Goal: Task Accomplishment & Management: Manage account settings

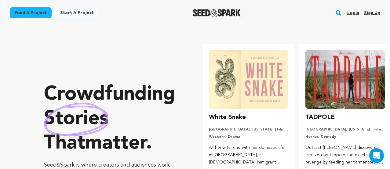
click at [351, 13] on link "Login" at bounding box center [354, 13] width 12 height 10
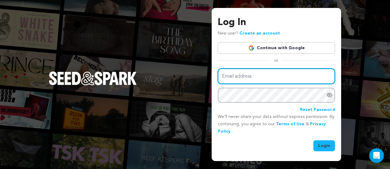
type input "info@flygirlstheseries.com"
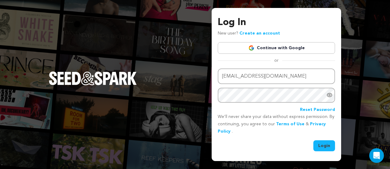
click at [330, 96] on icon "Show password as plain text. Warning: this will display your password on the sc…" at bounding box center [330, 95] width 2 height 2
click at [326, 145] on button "Login" at bounding box center [325, 145] width 22 height 11
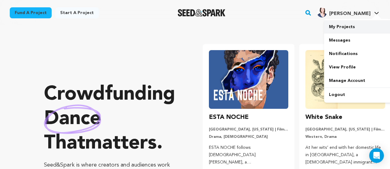
click at [356, 26] on link "My Projects" at bounding box center [358, 26] width 68 height 13
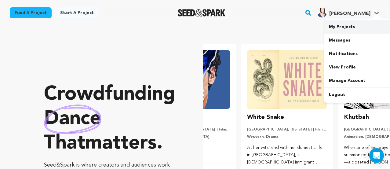
scroll to position [0, 94]
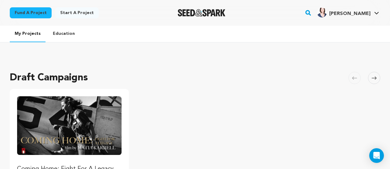
click at [100, 128] on img "Fund Coming Home: Fight For A Legacy" at bounding box center [69, 125] width 105 height 59
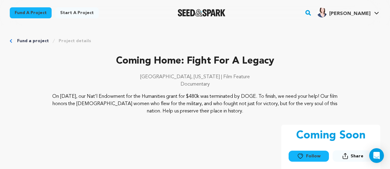
click at [11, 41] on icon "Breadcrumb" at bounding box center [11, 41] width 2 height 4
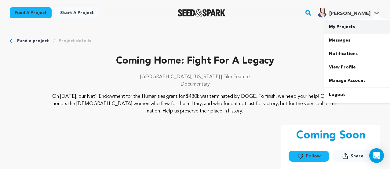
click at [348, 26] on link "My Projects" at bounding box center [358, 26] width 68 height 13
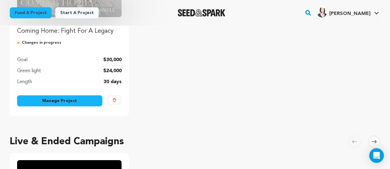
scroll to position [138, 0]
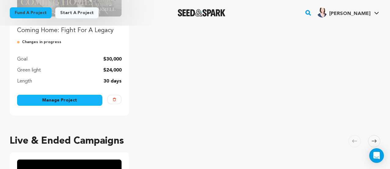
click at [94, 100] on link "Manage Project" at bounding box center [59, 100] width 85 height 11
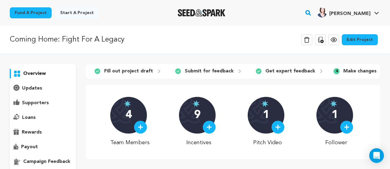
click at [41, 73] on p "overview" at bounding box center [34, 73] width 23 height 7
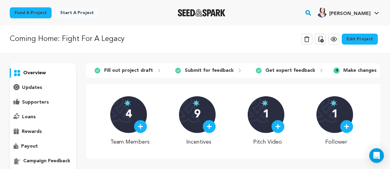
click at [356, 38] on link "Edit Project" at bounding box center [360, 39] width 36 height 11
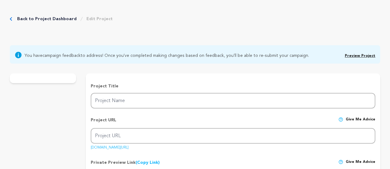
type input "Coming Home: Fight For A Legacy"
type input "fight-for-a-legacy"
type input "The story of America’s forgotten heroes, our female military aviators of WWII, …"
type textarea "On [DATE], our Nat’l Endowment for the Humanities grant for $480k was terminate…"
type textarea "Our documentary film, Coming Home: Fight for a Legacy is the first feature leng…"
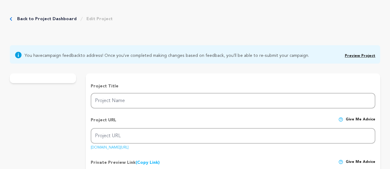
type textarea "Our nonprofit fiscal sponsor is Women Make Movies, an organization based in New…"
radio input "true"
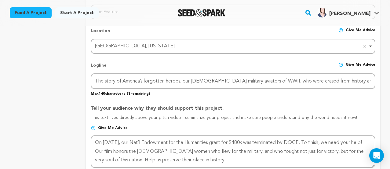
scroll to position [278, 0]
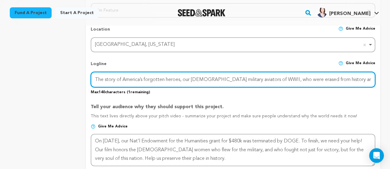
click at [250, 79] on input "The story of America’s forgotten heroes, our female military aviators of WWII, …" at bounding box center [233, 80] width 285 height 16
click at [373, 78] on input "The story of America’s forgotten heroes, our [DEMOGRAPHIC_DATA] military aviato…" at bounding box center [233, 80] width 285 height 16
drag, startPoint x: 373, startPoint y: 78, endPoint x: 209, endPoint y: 63, distance: 164.0
click at [209, 63] on div "Logline Give me advice The story of America’s forgotten heroes, our female mili…" at bounding box center [233, 75] width 285 height 39
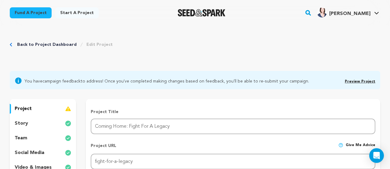
scroll to position [0, 0]
click at [361, 80] on link "Preview Project" at bounding box center [360, 82] width 31 height 4
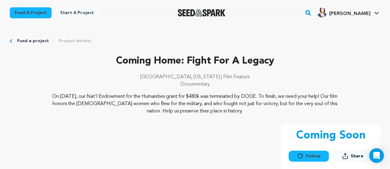
click at [11, 41] on icon "Breadcrumb" at bounding box center [11, 41] width 2 height 4
click at [10, 41] on icon "Breadcrumb" at bounding box center [11, 41] width 2 height 4
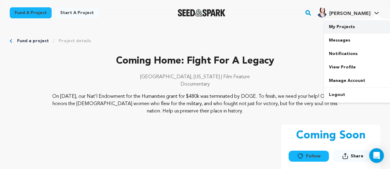
click at [347, 27] on link "My Projects" at bounding box center [358, 26] width 68 height 13
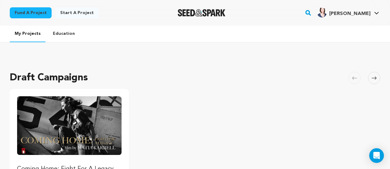
click at [75, 111] on img "Fund Coming Home: Fight For A Legacy" at bounding box center [69, 125] width 105 height 59
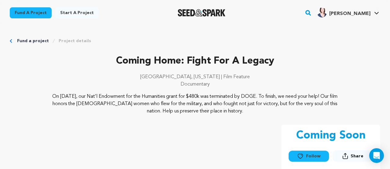
scroll to position [1, 0]
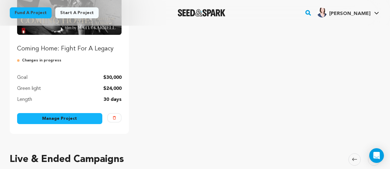
scroll to position [128, 0]
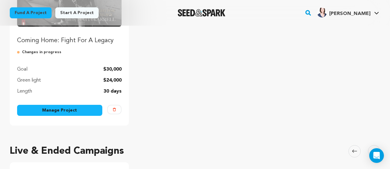
click at [74, 112] on link "Manage Project" at bounding box center [59, 110] width 85 height 11
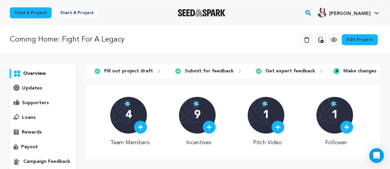
click at [30, 161] on p "campaign feedback" at bounding box center [46, 161] width 47 height 7
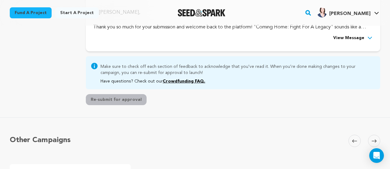
scroll to position [212, 0]
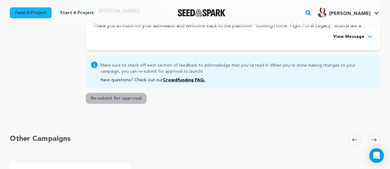
click at [366, 36] on button "View Message" at bounding box center [354, 36] width 40 height 7
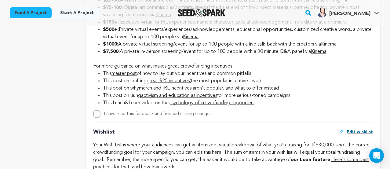
scroll to position [868, 0]
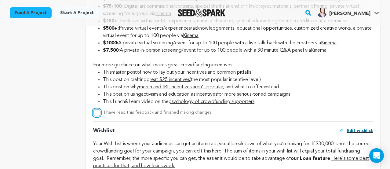
click at [98, 113] on input "I have read this feedback and finished making changes." at bounding box center [96, 112] width 7 height 7
checkbox input "true"
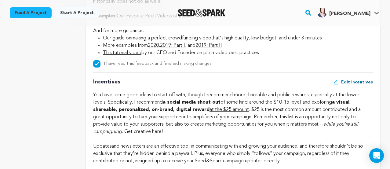
scroll to position [477, 0]
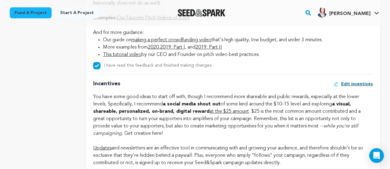
click at [356, 85] on span "Edit incentives" at bounding box center [357, 84] width 32 height 6
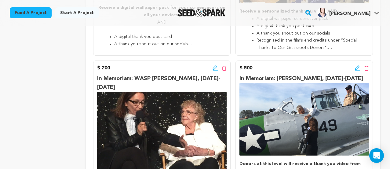
scroll to position [480, 0]
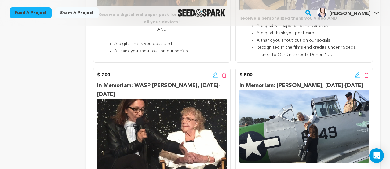
click at [359, 72] on icon at bounding box center [358, 75] width 6 height 6
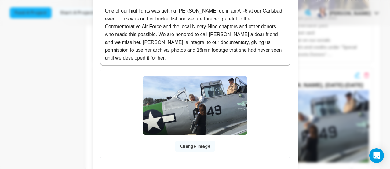
scroll to position [278, 0]
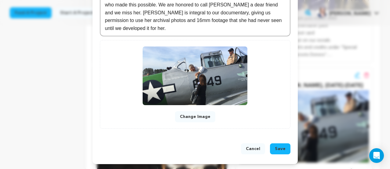
click at [278, 145] on button "Save" at bounding box center [280, 148] width 20 height 11
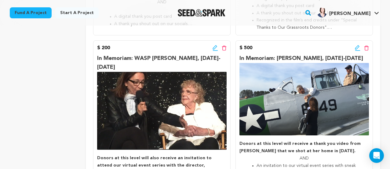
scroll to position [506, 0]
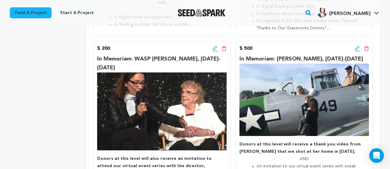
click at [356, 46] on icon at bounding box center [358, 49] width 6 height 6
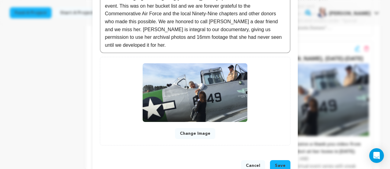
scroll to position [278, 0]
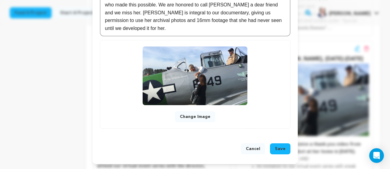
click at [276, 148] on span "Save" at bounding box center [280, 149] width 11 height 6
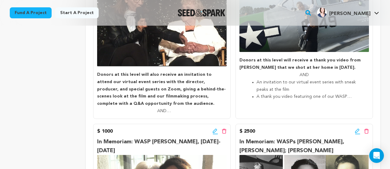
scroll to position [580, 0]
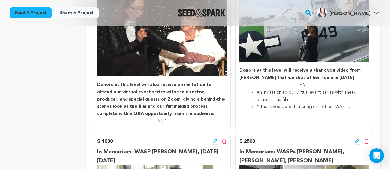
click at [359, 139] on icon at bounding box center [358, 141] width 4 height 4
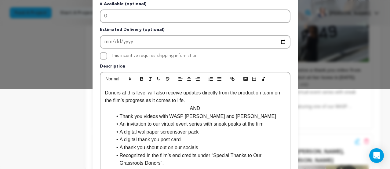
scroll to position [82, 0]
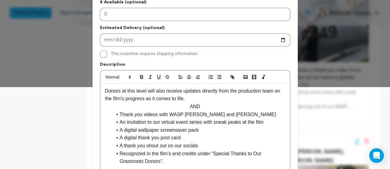
drag, startPoint x: 189, startPoint y: 99, endPoint x: 147, endPoint y: 86, distance: 44.0
click at [142, 78] on icon "button" at bounding box center [142, 77] width 6 height 6
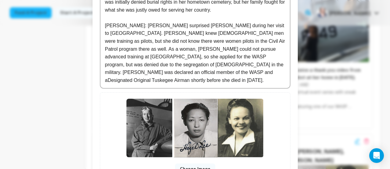
scroll to position [403, 0]
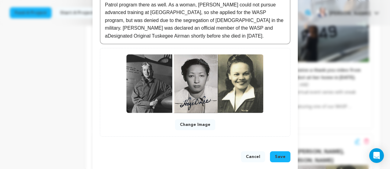
click at [278, 154] on span "Save" at bounding box center [280, 157] width 11 height 6
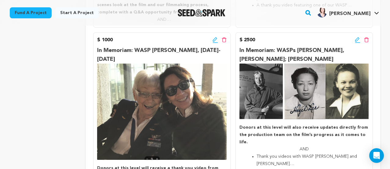
scroll to position [678, 0]
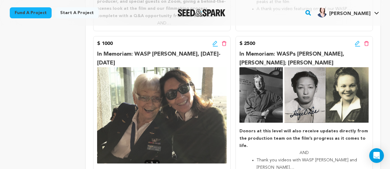
click at [357, 41] on icon at bounding box center [358, 43] width 4 height 4
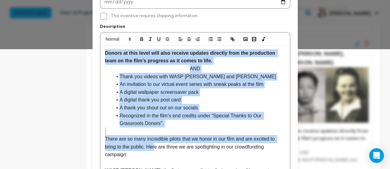
scroll to position [124, 0]
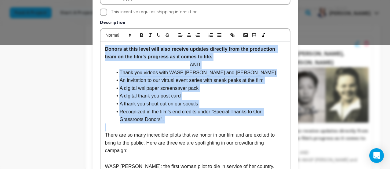
drag, startPoint x: 105, startPoint y: 93, endPoint x: 158, endPoint y: 127, distance: 63.5
copy div "Donors at this level will also receive updates directly from the production tea…"
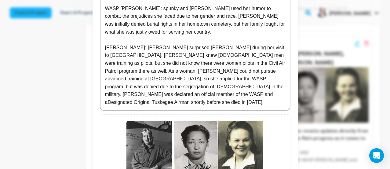
scroll to position [403, 0]
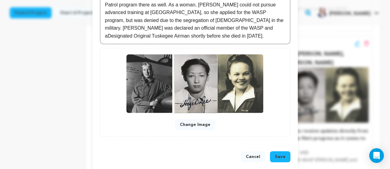
click at [279, 154] on span "Save" at bounding box center [280, 157] width 11 height 6
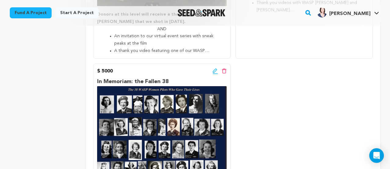
scroll to position [835, 0]
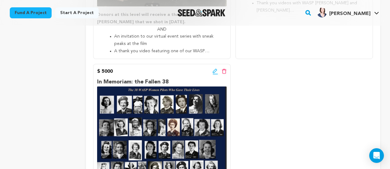
click at [213, 69] on icon at bounding box center [215, 71] width 4 height 4
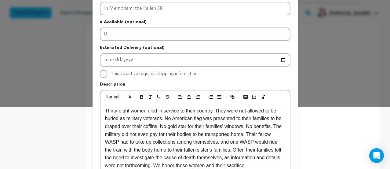
scroll to position [61, 0]
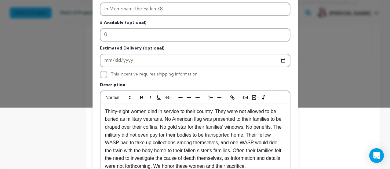
click at [105, 112] on p "Thirty-eight women died in service to their country. They were not allowed to b…" at bounding box center [195, 139] width 180 height 63
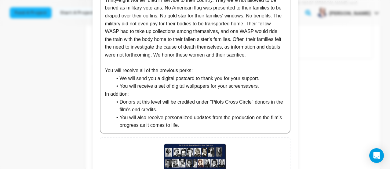
scroll to position [281, 0]
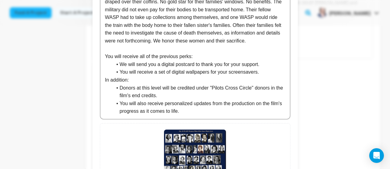
drag, startPoint x: 164, startPoint y: 89, endPoint x: 173, endPoint y: 93, distance: 10.7
click at [173, 93] on li "Donors at this level will be credited under "Pilots Cross Circle" donors in the…" at bounding box center [199, 92] width 173 height 16
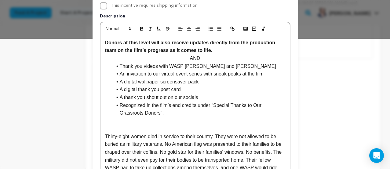
scroll to position [147, 0]
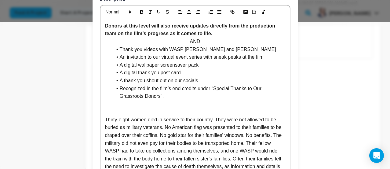
drag, startPoint x: 161, startPoint y: 26, endPoint x: 219, endPoint y: 30, distance: 57.3
click at [219, 30] on p "Donors at this level will also receive updates directly from the production tea…" at bounding box center [195, 30] width 180 height 16
click at [227, 35] on p "Donors at this level will also receive updates directly from the production tea…" at bounding box center [195, 30] width 180 height 16
click at [161, 25] on strong "Donors at this level will also receive updates directly from the production tea…" at bounding box center [191, 29] width 172 height 13
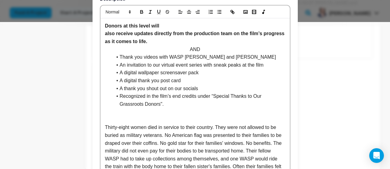
click at [173, 26] on p "Donors at this level will" at bounding box center [195, 26] width 180 height 8
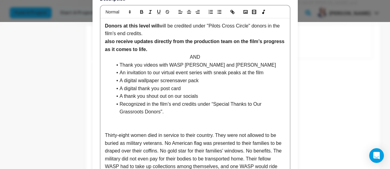
drag, startPoint x: 152, startPoint y: 33, endPoint x: 103, endPoint y: 24, distance: 49.6
click at [103, 24] on div "Donors at this level will will be credited under "Pilots Cross Circle" donors i…" at bounding box center [196, 139] width 190 height 242
click at [139, 13] on icon "button" at bounding box center [142, 12] width 6 height 6
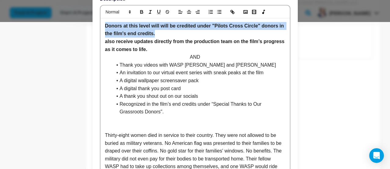
click at [164, 34] on p "Donors at this level will will be credited under "Pilots Cross Circle" donors i…" at bounding box center [195, 30] width 180 height 16
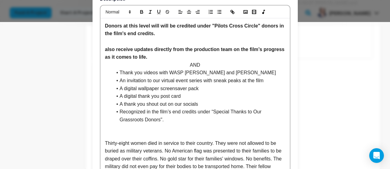
drag, startPoint x: 175, startPoint y: 58, endPoint x: 103, endPoint y: 50, distance: 71.7
click at [103, 50] on div "Donors at this level will will be credited under "Pilots Cross Circle" donors i…" at bounding box center [196, 143] width 190 height 250
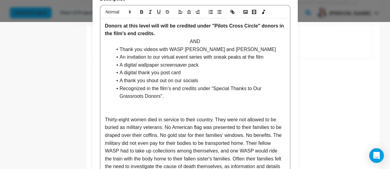
scroll to position [131, 0]
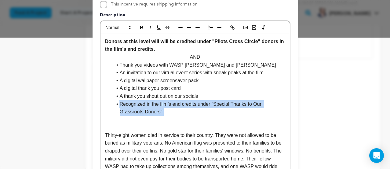
drag, startPoint x: 166, startPoint y: 113, endPoint x: 120, endPoint y: 103, distance: 47.0
click at [120, 103] on li "Recognized in the film’s end credits under “Special Thanks to Our Grassroots Do…" at bounding box center [199, 108] width 173 height 16
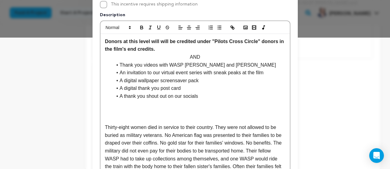
click at [205, 58] on p "AND" at bounding box center [195, 57] width 180 height 8
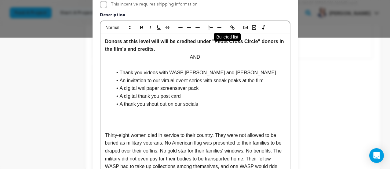
click at [220, 28] on icon "button" at bounding box center [220, 28] width 6 height 6
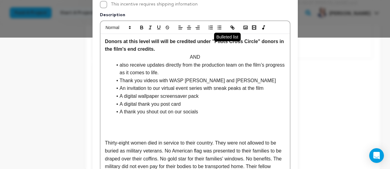
scroll to position [0, 0]
drag, startPoint x: 131, startPoint y: 65, endPoint x: 120, endPoint y: 65, distance: 10.1
click at [120, 65] on li "also receive updates directly from the production team on the film’s progress a…" at bounding box center [199, 69] width 173 height 16
click at [111, 135] on p at bounding box center [195, 135] width 180 height 8
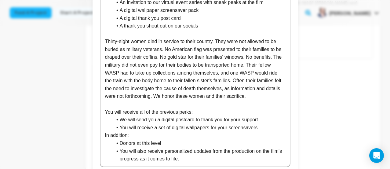
scroll to position [218, 0]
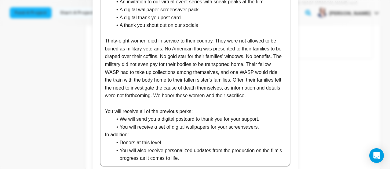
drag, startPoint x: 196, startPoint y: 159, endPoint x: 103, endPoint y: 113, distance: 103.9
click at [103, 113] on div "Donors at this level will will be credited under "Pilots Cross Circle" donors i…" at bounding box center [196, 56] width 190 height 219
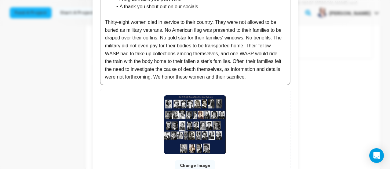
scroll to position [286, 0]
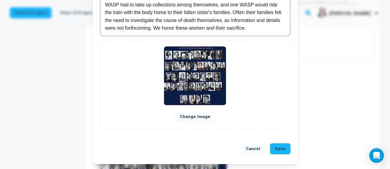
click at [284, 147] on span "Save" at bounding box center [280, 149] width 11 height 6
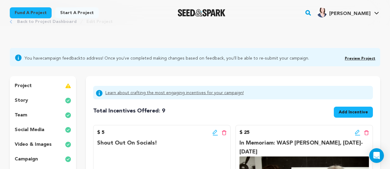
scroll to position [0, 0]
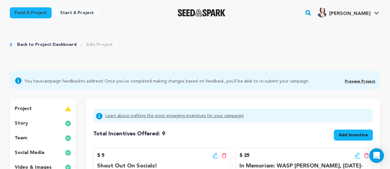
click at [62, 46] on link "Back to Project Dashboard" at bounding box center [47, 45] width 60 height 6
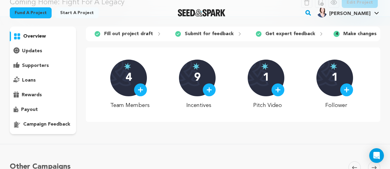
scroll to position [64, 0]
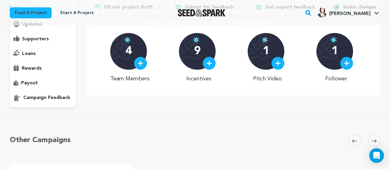
click at [58, 99] on p "campaign feedback" at bounding box center [46, 97] width 47 height 7
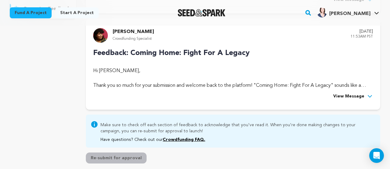
scroll to position [154, 0]
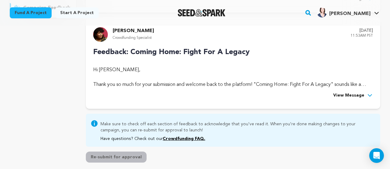
click at [345, 94] on span "View Message" at bounding box center [349, 95] width 31 height 7
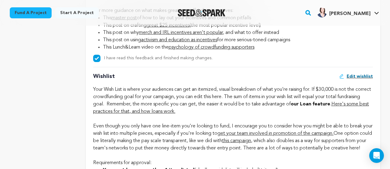
scroll to position [926, 0]
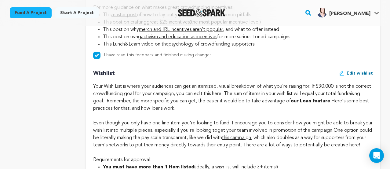
click at [362, 73] on span "Edit wishlist" at bounding box center [360, 73] width 26 height 6
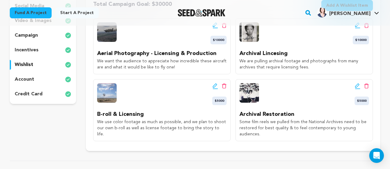
scroll to position [146, 0]
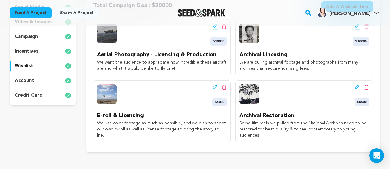
click at [359, 87] on icon at bounding box center [358, 87] width 6 height 6
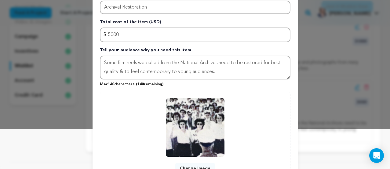
scroll to position [40, 0]
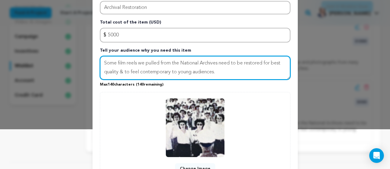
click at [232, 74] on textarea "Some film reels we pulled from the National Archives need to be restored for be…" at bounding box center [195, 68] width 191 height 24
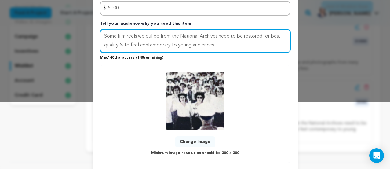
scroll to position [66, 0]
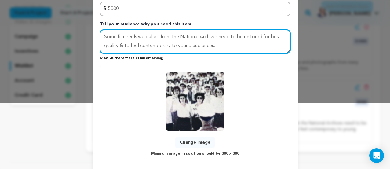
drag, startPoint x: 126, startPoint y: 37, endPoint x: 99, endPoint y: 34, distance: 27.8
click at [99, 35] on div "Item Name Archival Restoration Total cost of the item (USD) $ Amount 5000 Tell …" at bounding box center [195, 63] width 205 height 215
drag, startPoint x: 241, startPoint y: 37, endPoint x: 173, endPoint y: 41, distance: 68.3
click at [173, 41] on textarea "Film reels & photographswe pulled from the National Archives need to be restore…" at bounding box center [195, 42] width 191 height 24
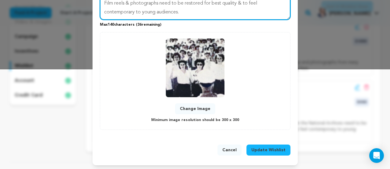
scroll to position [101, 0]
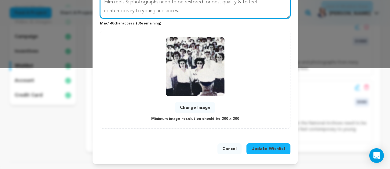
type textarea "Film reels & photographs need to be restored for best quality & to feel contemp…"
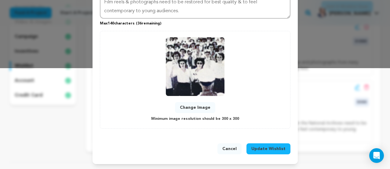
click at [263, 148] on span "Update Wishlist" at bounding box center [269, 149] width 34 height 6
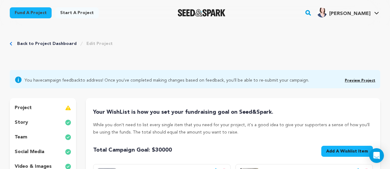
scroll to position [0, 0]
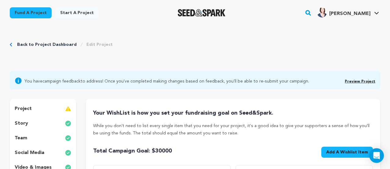
click at [53, 46] on link "Back to Project Dashboard" at bounding box center [47, 45] width 60 height 6
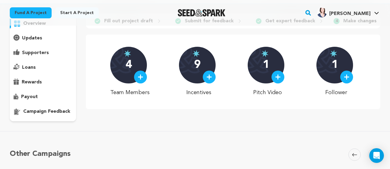
scroll to position [73, 0]
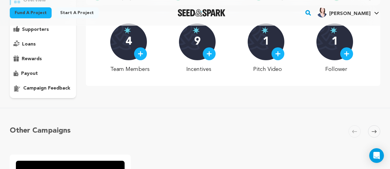
click at [60, 90] on p "campaign feedback" at bounding box center [46, 88] width 47 height 7
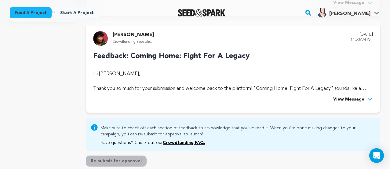
scroll to position [150, 0]
click at [343, 100] on span "View Message" at bounding box center [349, 99] width 31 height 7
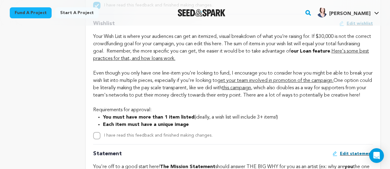
scroll to position [1006, 0]
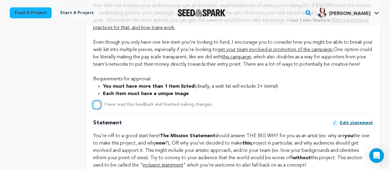
click at [98, 109] on input "I have read this feedback and finished making changes." at bounding box center [96, 104] width 7 height 7
checkbox input "true"
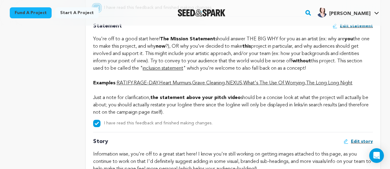
scroll to position [1102, 0]
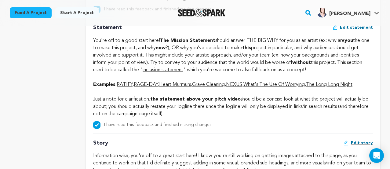
click at [363, 31] on span "Edit statement" at bounding box center [356, 27] width 33 height 6
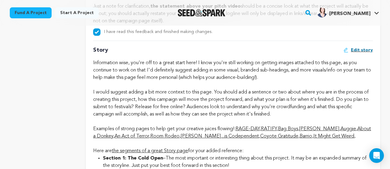
scroll to position [1163, 0]
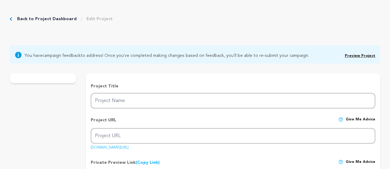
type input "Coming Home: Fight For A Legacy"
type input "fight-for-a-legacy"
type input "The story of America’s forgotten heroes, our female military aviators of WWII, …"
type textarea "On April 1st, our Nat’l Endowment for the Humanities grant for $480k was termin…"
type textarea "Our documentary film, Coming Home: Fight for a Legacy is the first feature leng…"
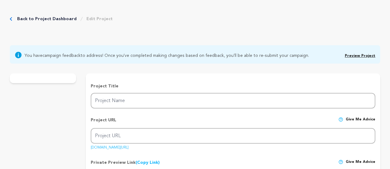
type textarea "Our nonprofit fiscal sponsor is Women Make Movies, an organization based in [US…"
radio input "true"
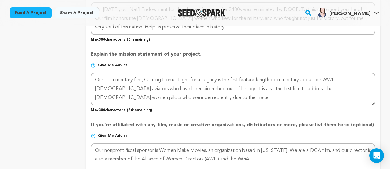
scroll to position [411, 0]
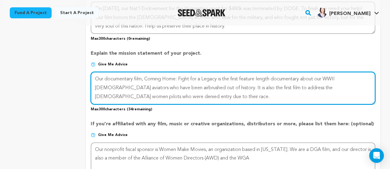
drag, startPoint x: 148, startPoint y: 99, endPoint x: 91, endPoint y: 76, distance: 61.1
click at [91, 76] on textarea at bounding box center [233, 88] width 285 height 32
paste textarea "also receive updates directly from the production team on the film’s progress a…"
type textarea "also receive updates directly from the production team on the film’s progress a…"
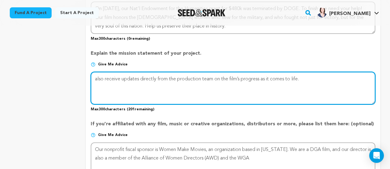
drag, startPoint x: 311, startPoint y: 80, endPoint x: 71, endPoint y: 81, distance: 240.0
click at [70, 81] on div "project story team social media video & images campaign incentives wishlist" at bounding box center [195, 12] width 371 height 648
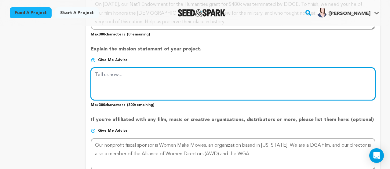
scroll to position [415, 0]
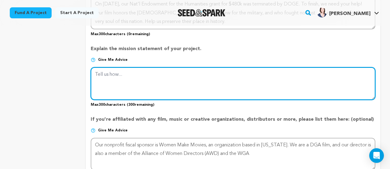
click at [126, 76] on textarea at bounding box center [233, 83] width 285 height 32
paste textarea "The story of America’s forgotten heroes, our female military aviators of WWII, …"
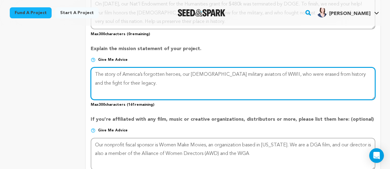
click at [105, 76] on textarea at bounding box center [233, 83] width 285 height 32
drag, startPoint x: 149, startPoint y: 75, endPoint x: 134, endPoint y: 74, distance: 15.0
click at [134, 74] on textarea at bounding box center [233, 83] width 285 height 32
type textarea "Our film reveals the triumphs and tragedies of America’s forgotten heroes, our …"
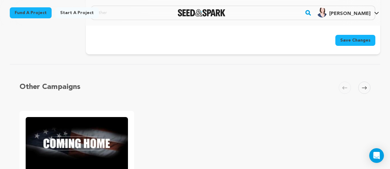
scroll to position [694, 0]
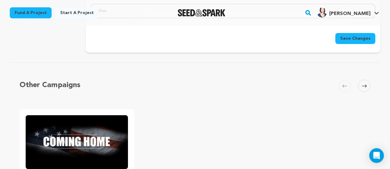
click at [349, 39] on span "Save Changes" at bounding box center [356, 38] width 30 height 6
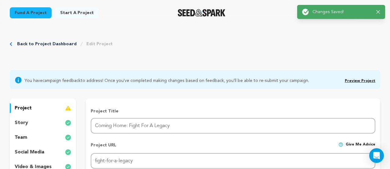
scroll to position [0, 0]
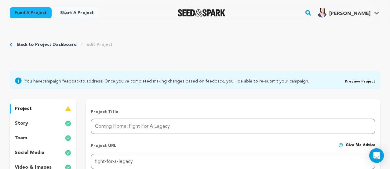
click at [39, 45] on link "Back to Project Dashboard" at bounding box center [47, 45] width 60 height 6
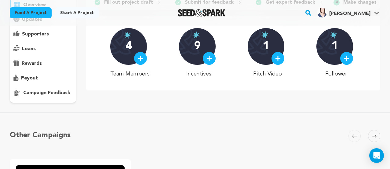
scroll to position [70, 0]
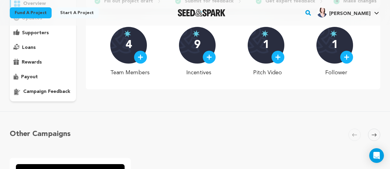
click at [38, 92] on p "campaign feedback" at bounding box center [46, 91] width 47 height 7
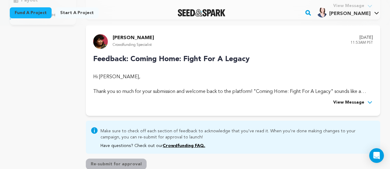
scroll to position [156, 0]
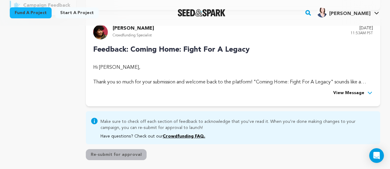
click at [352, 92] on span "View Message" at bounding box center [349, 93] width 31 height 7
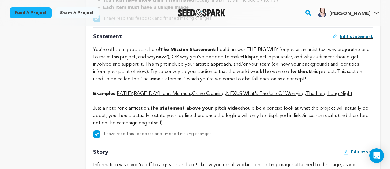
scroll to position [1094, 0]
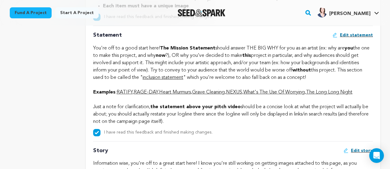
click at [352, 38] on span "Edit statement" at bounding box center [356, 35] width 33 height 6
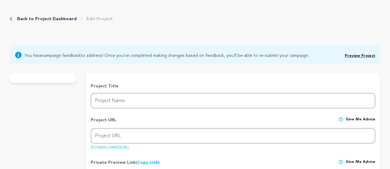
type input "Coming Home: Fight For A Legacy"
type input "fight-for-a-legacy"
type input "The story of America’s forgotten heroes, our female military aviators of WWII, …"
type textarea "On April 1st, our Nat’l Endowment for the Humanities grant for $480k was termin…"
type textarea "Our film reveals the triumphs and tragedies of America’s forgotten heroes, our …"
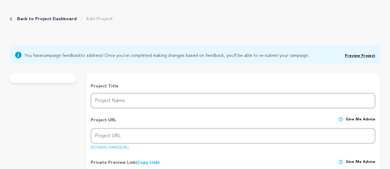
type textarea "Our nonprofit fiscal sponsor is Women Make Movies, an organization based in New…"
radio input "true"
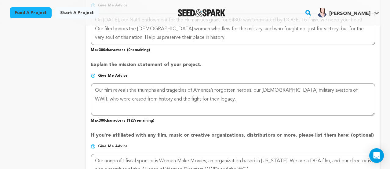
scroll to position [400, 0]
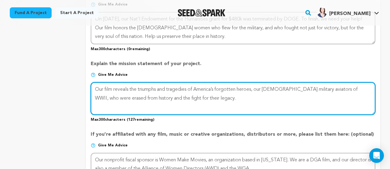
click at [212, 97] on textarea at bounding box center [233, 98] width 285 height 32
click at [203, 98] on textarea at bounding box center [233, 98] width 285 height 32
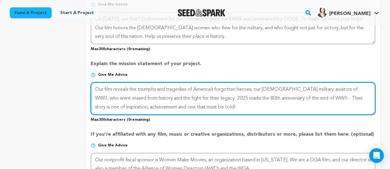
click at [333, 98] on textarea at bounding box center [233, 98] width 285 height 32
click at [361, 98] on textarea at bounding box center [233, 98] width 285 height 32
click at [355, 98] on textarea at bounding box center [233, 98] width 285 height 32
drag, startPoint x: 121, startPoint y: 108, endPoint x: 94, endPoint y: 107, distance: 26.9
click at [94, 107] on textarea at bounding box center [233, 98] width 285 height 32
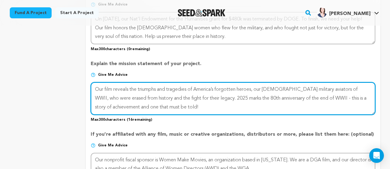
click at [124, 107] on textarea at bounding box center [233, 98] width 285 height 32
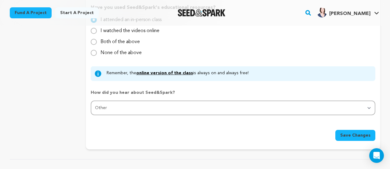
scroll to position [611, 0]
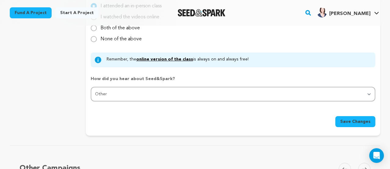
type textarea "Our film reveals the triumphs and tragedies of America’s forgotten heroes, our …"
click at [351, 120] on span "Save Changes" at bounding box center [356, 122] width 30 height 6
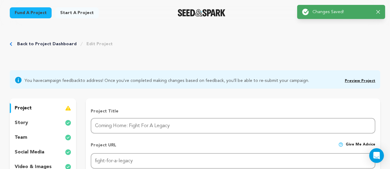
scroll to position [0, 0]
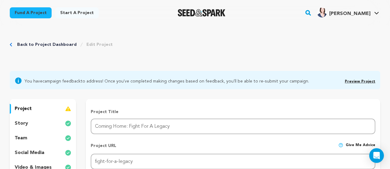
click at [55, 44] on link "Back to Project Dashboard" at bounding box center [47, 45] width 60 height 6
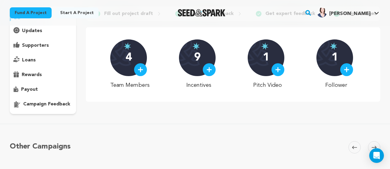
scroll to position [55, 0]
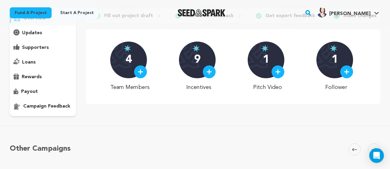
click at [61, 105] on p "campaign feedback" at bounding box center [46, 106] width 47 height 7
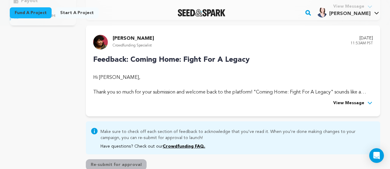
scroll to position [149, 0]
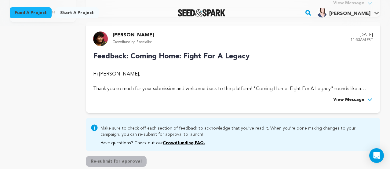
click at [351, 99] on span "View Message" at bounding box center [349, 99] width 31 height 7
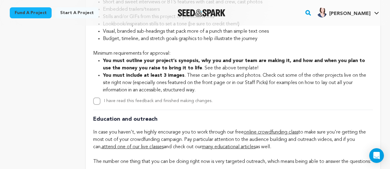
scroll to position [1450, 0]
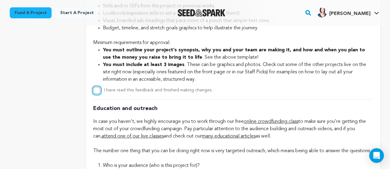
click at [98, 94] on input "I have read this feedback and finished making changes." at bounding box center [96, 90] width 7 height 7
checkbox input "true"
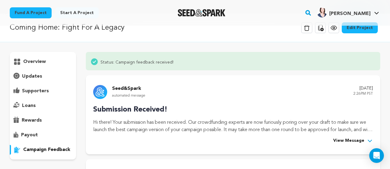
scroll to position [11, 0]
